Goal: Task Accomplishment & Management: Complete application form

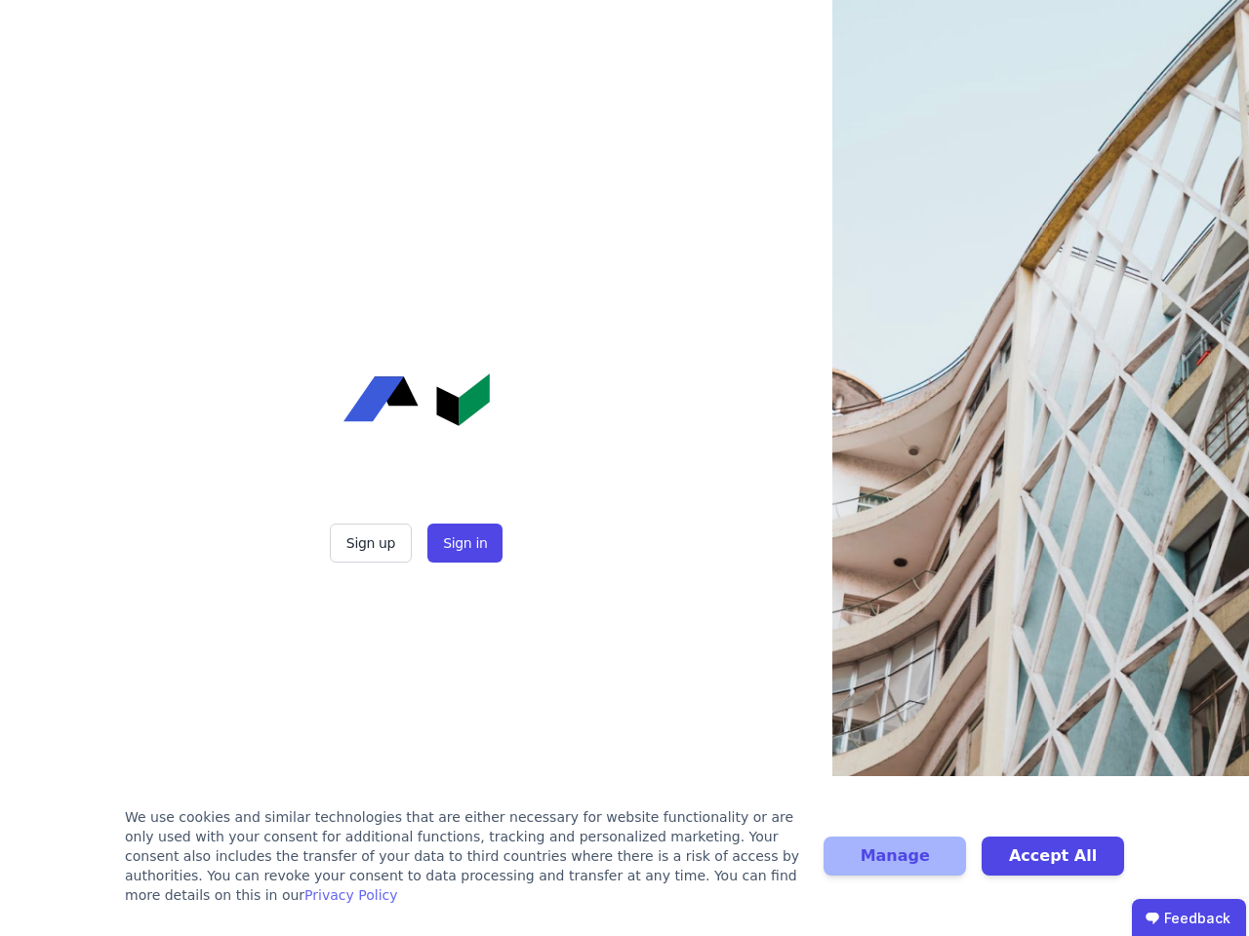
click at [624, 468] on div "Sign up Sign in" at bounding box center [417, 468] width 488 height 936
click at [373, 543] on button "Sign up" at bounding box center [371, 543] width 82 height 39
click at [462, 543] on button "Sign in" at bounding box center [464, 543] width 75 height 39
click at [624, 866] on div "We use cookies and similar technologies that are either necessary for website f…" at bounding box center [462, 857] width 675 height 98
click at [894, 866] on button "Manage" at bounding box center [894, 856] width 142 height 39
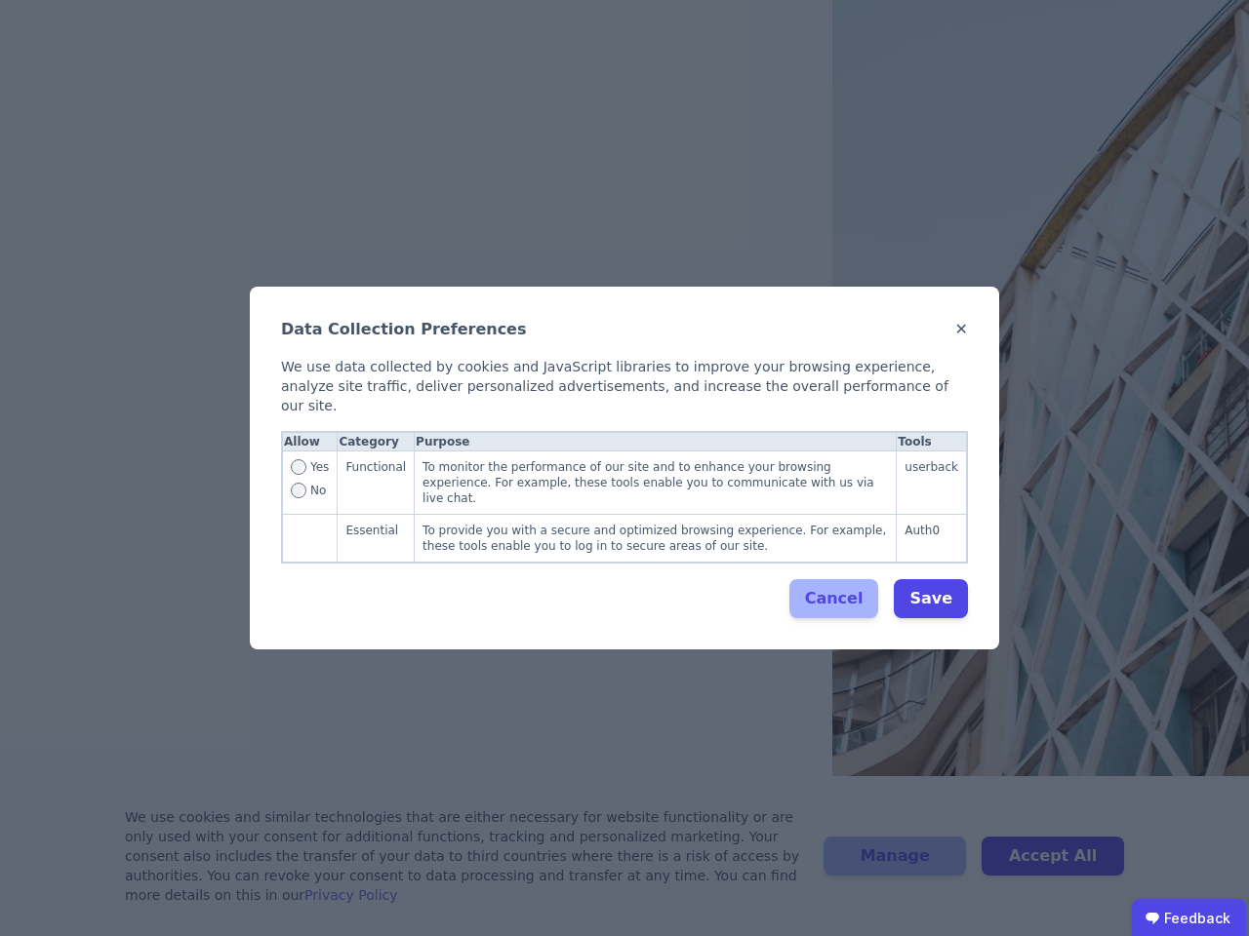
click at [1052, 866] on div "Data Collection Preferences ✕ We use data collected by cookies and JavaScript l…" at bounding box center [624, 468] width 1249 height 936
click at [1188, 918] on ubdiv "Feedback" at bounding box center [1189, 918] width 114 height 39
